Goal: Information Seeking & Learning: Learn about a topic

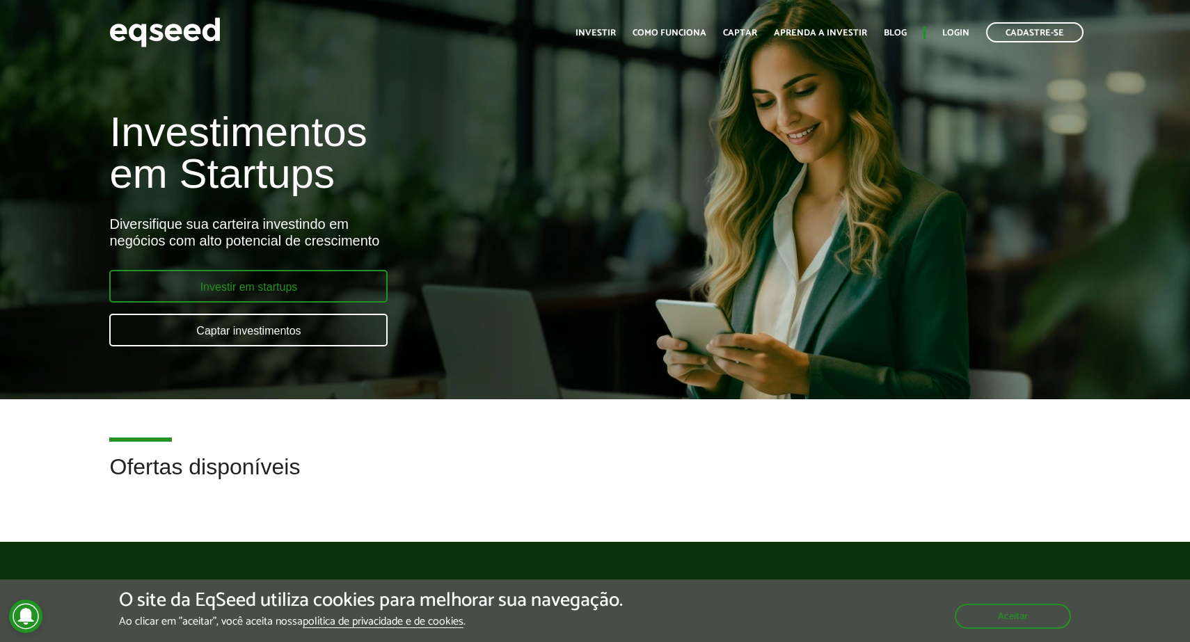
click at [330, 273] on link "Investir em startups" at bounding box center [248, 286] width 278 height 33
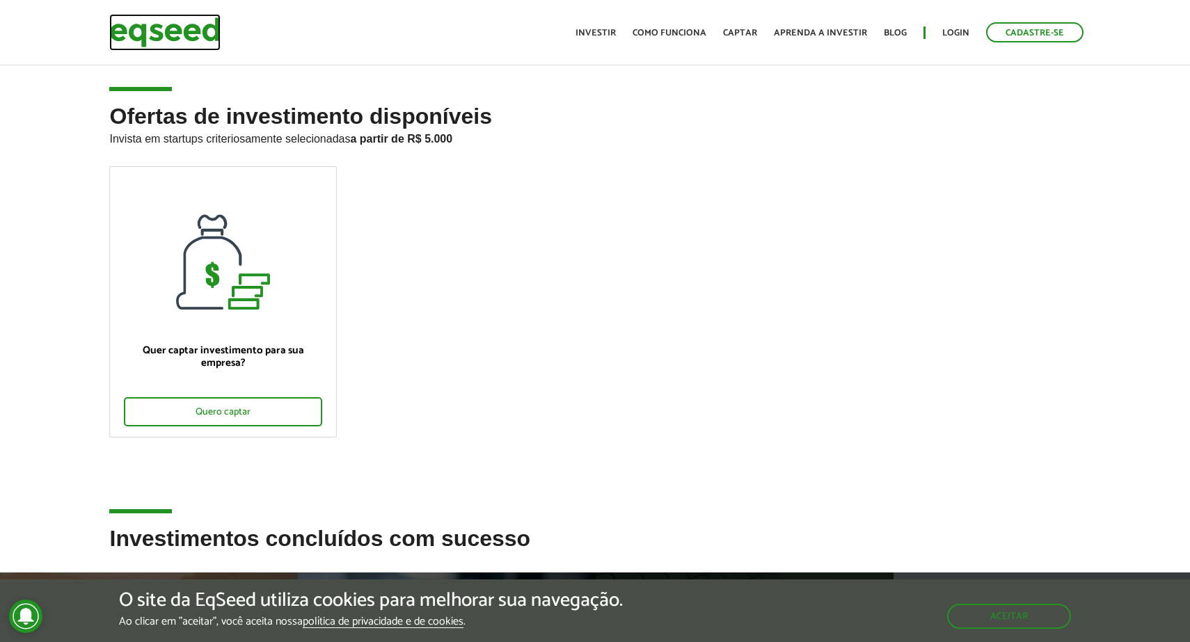
click at [192, 26] on img at bounding box center [164, 32] width 111 height 37
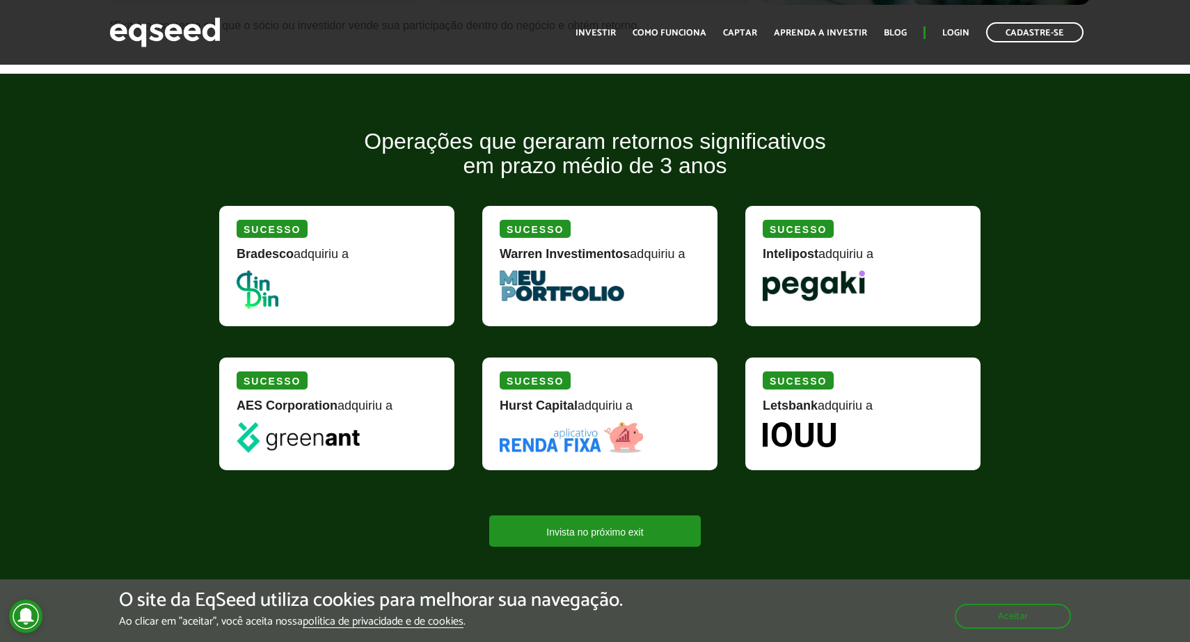
scroll to position [1156, 0]
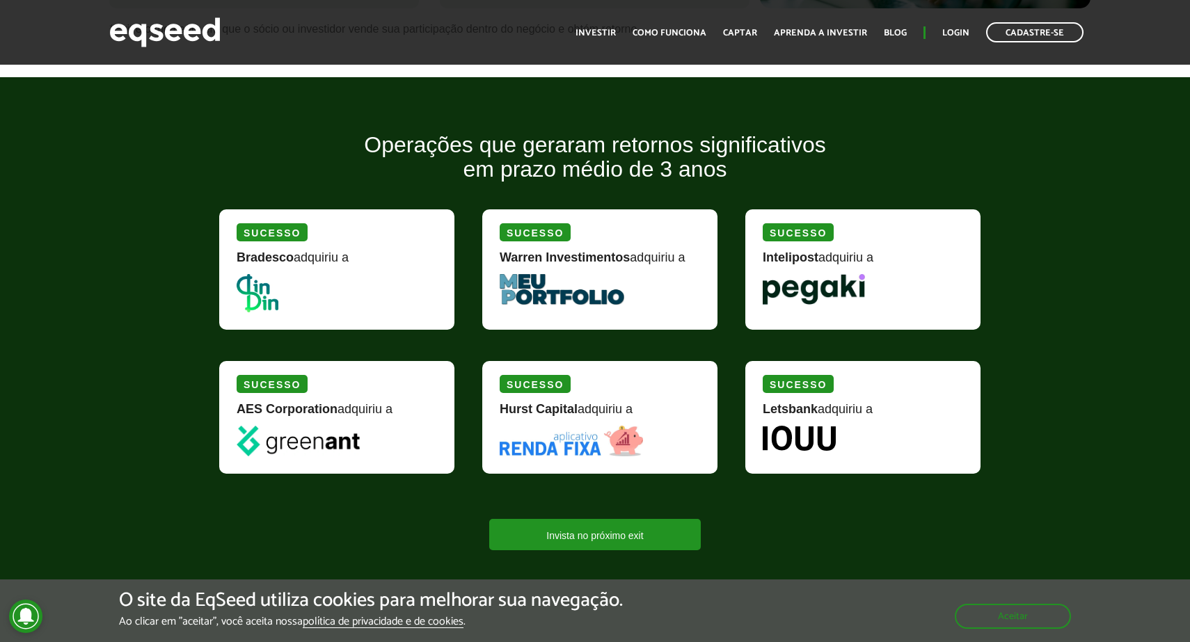
click at [526, 237] on div "Sucesso" at bounding box center [534, 232] width 71 height 18
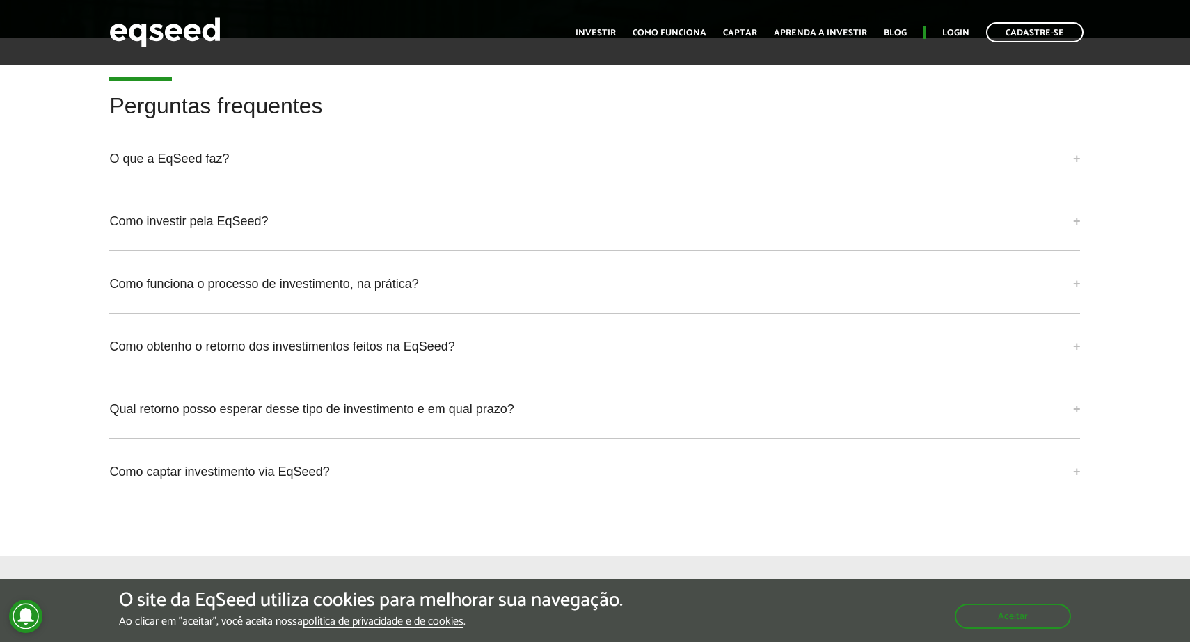
scroll to position [3337, 0]
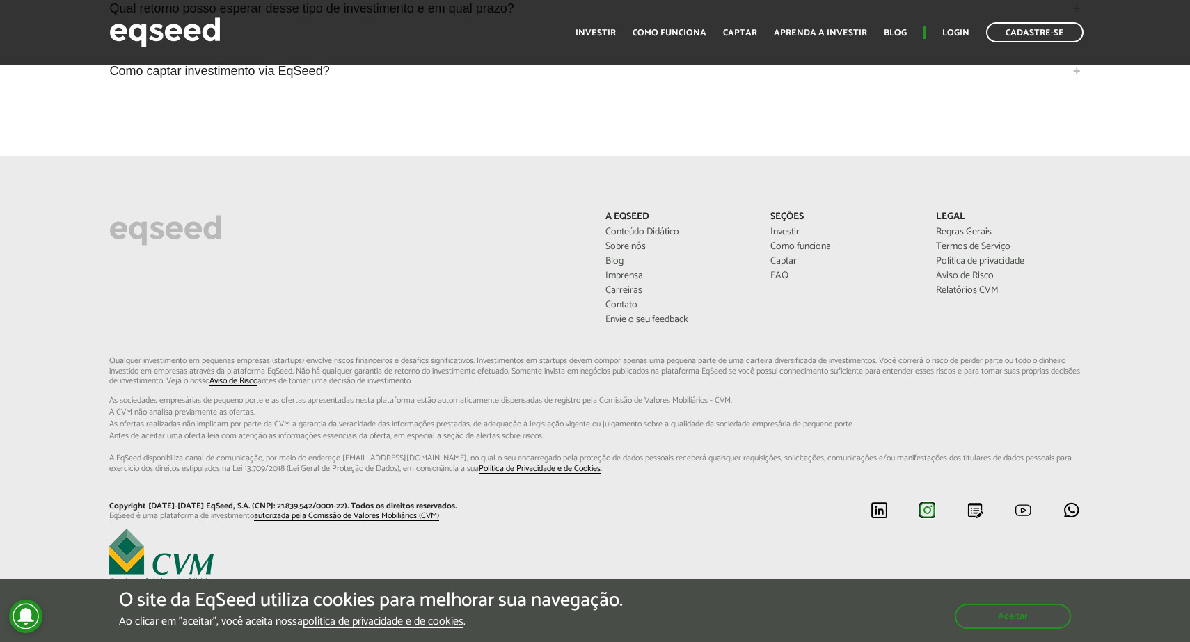
click at [925, 510] on img at bounding box center [926, 510] width 17 height 17
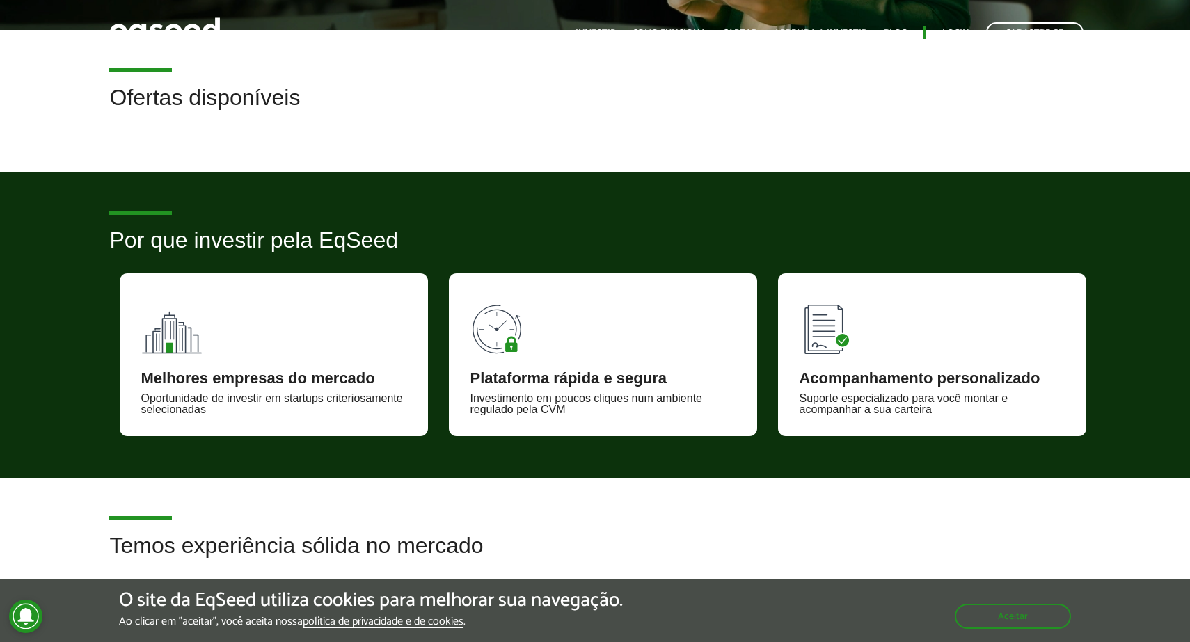
scroll to position [0, 0]
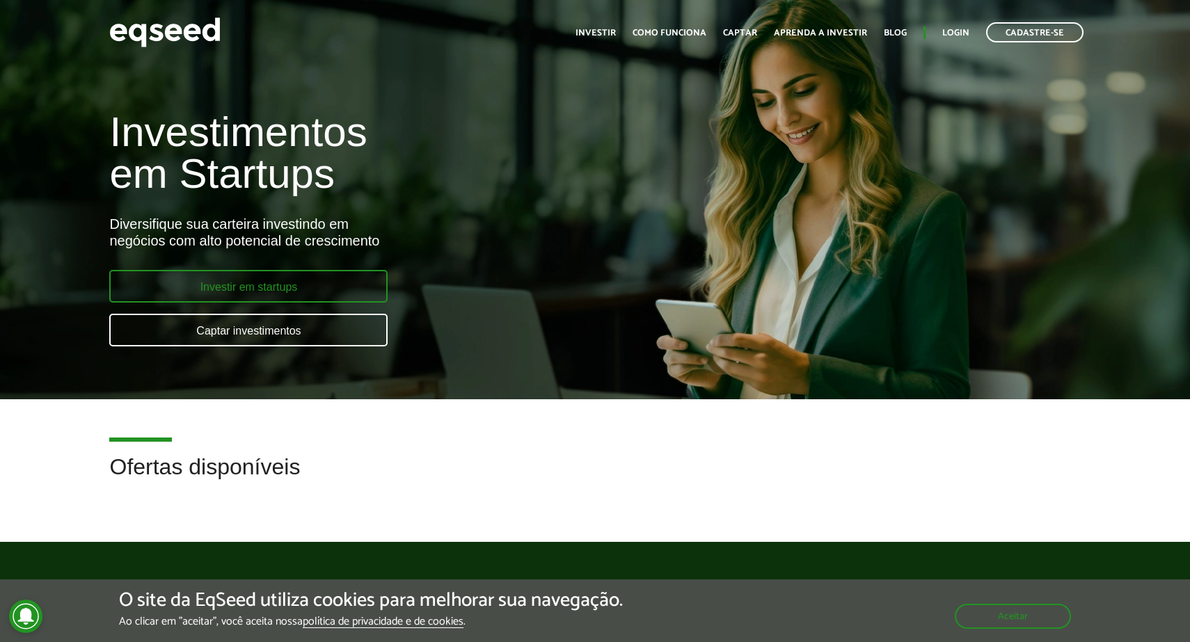
click at [296, 279] on link "Investir em startups" at bounding box center [248, 286] width 278 height 33
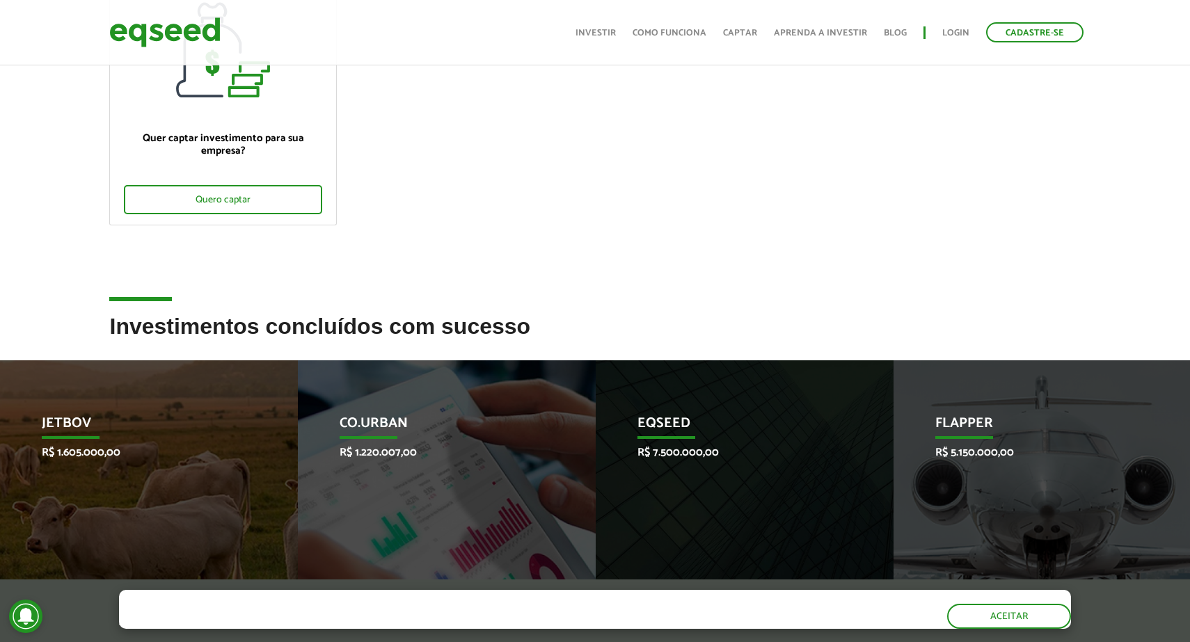
scroll to position [371, 0]
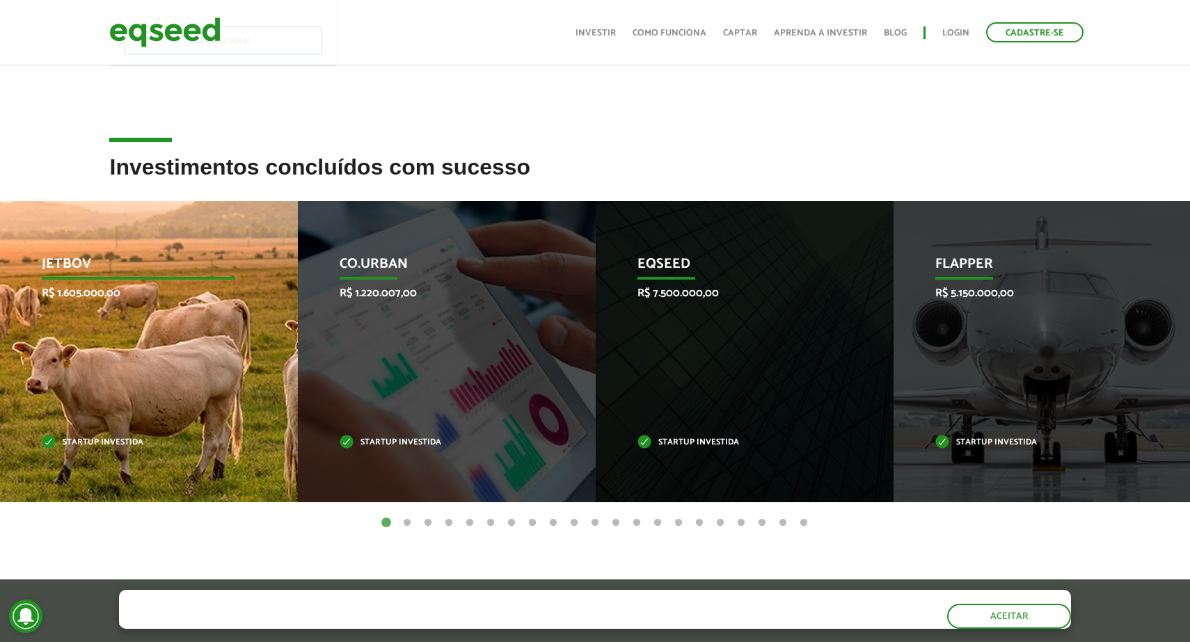
click at [60, 264] on p "JetBov" at bounding box center [139, 268] width 194 height 24
click at [65, 308] on div "JetBov R$ 1.605.000,00 Startup investida" at bounding box center [138, 351] width 277 height 301
click at [77, 440] on p "Startup investida" at bounding box center [139, 443] width 194 height 8
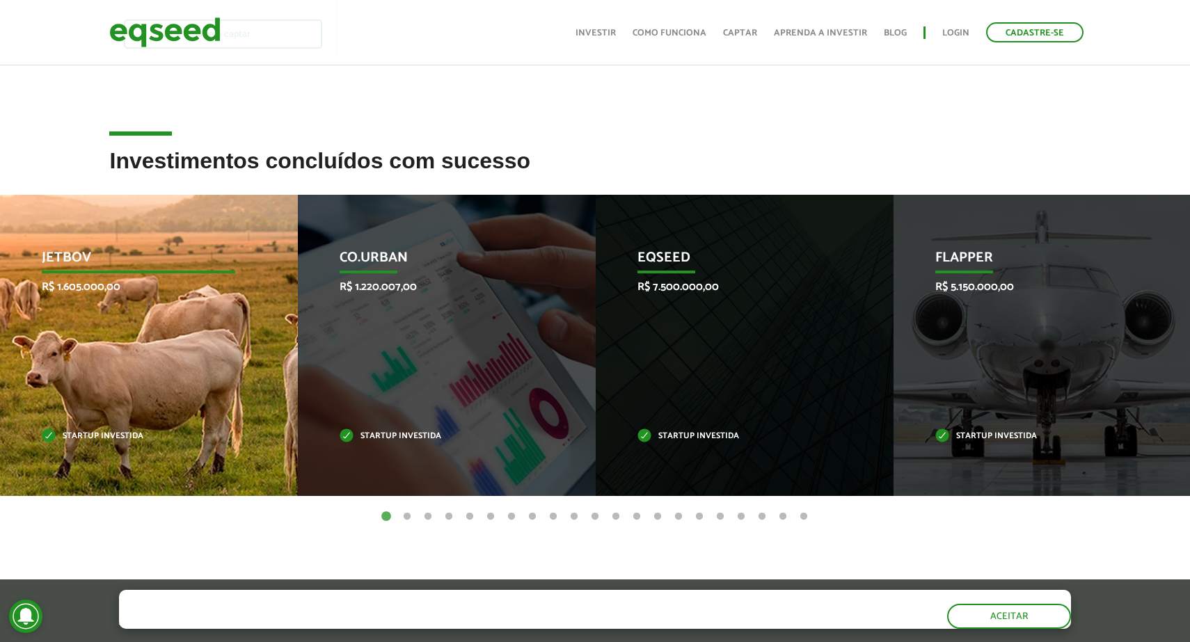
scroll to position [0, 0]
